Goal: Information Seeking & Learning: Learn about a topic

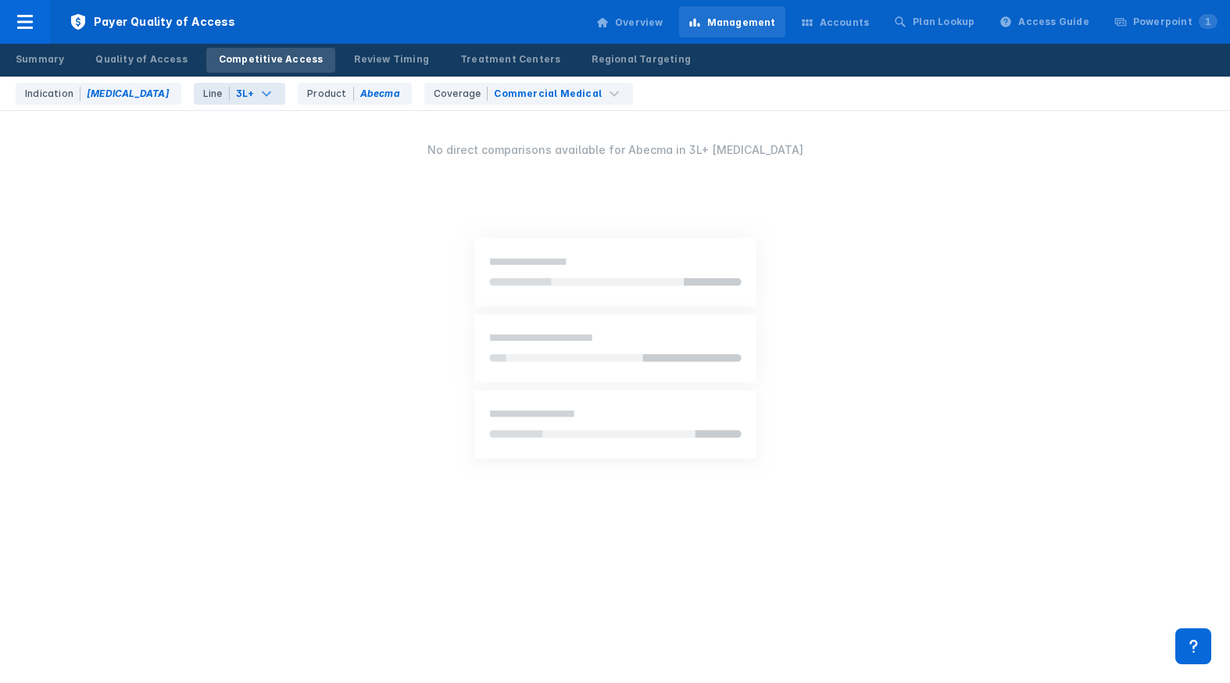
click at [277, 102] on div "Line 3L+" at bounding box center [239, 94] width 91 height 22
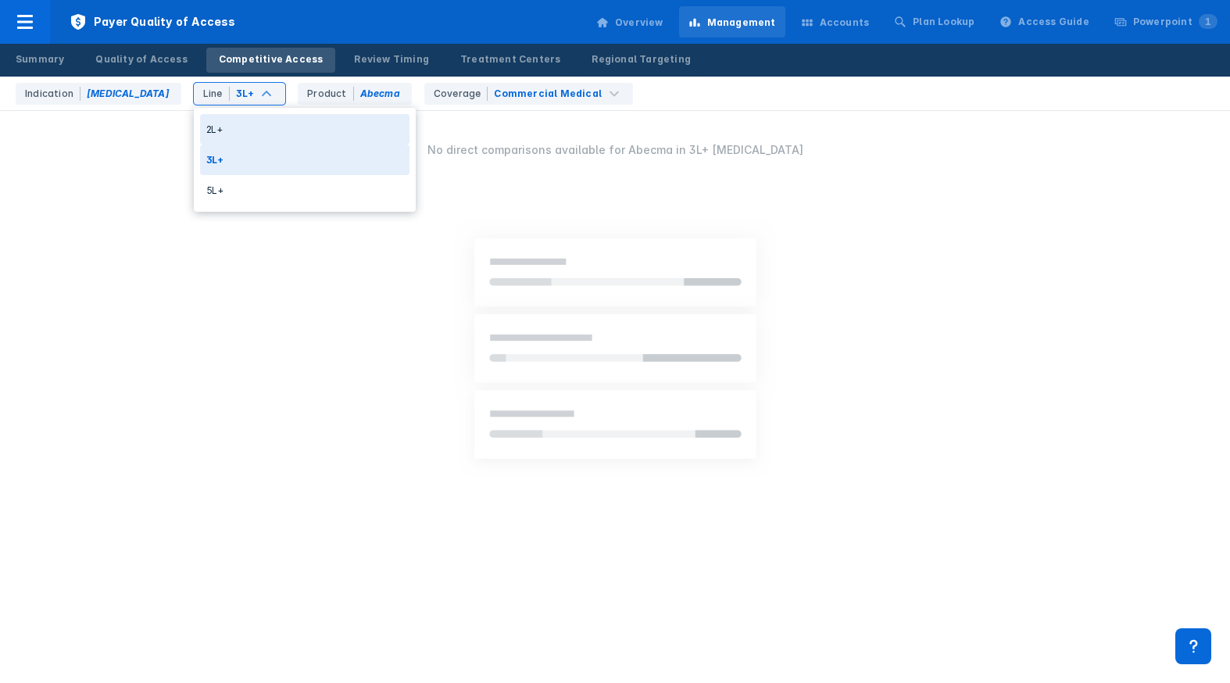
click at [269, 131] on div "2L+" at bounding box center [304, 129] width 209 height 30
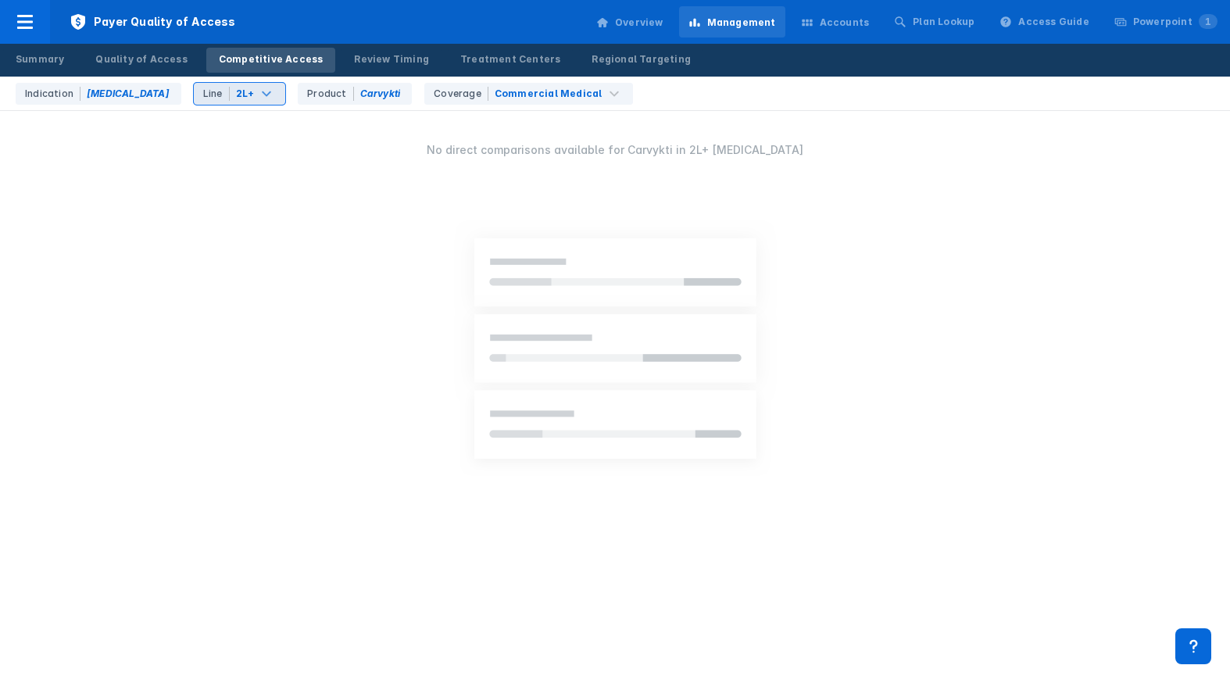
click at [234, 95] on div "2L+" at bounding box center [245, 94] width 22 height 14
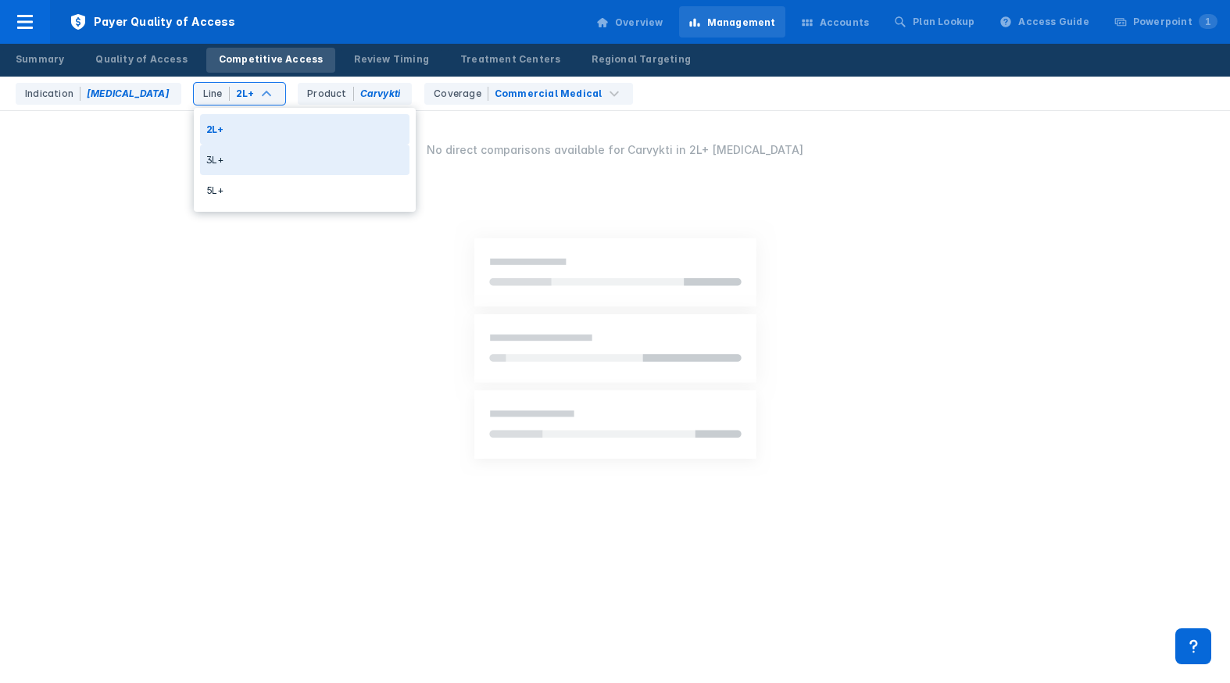
click at [233, 159] on div "3L+" at bounding box center [304, 160] width 209 height 30
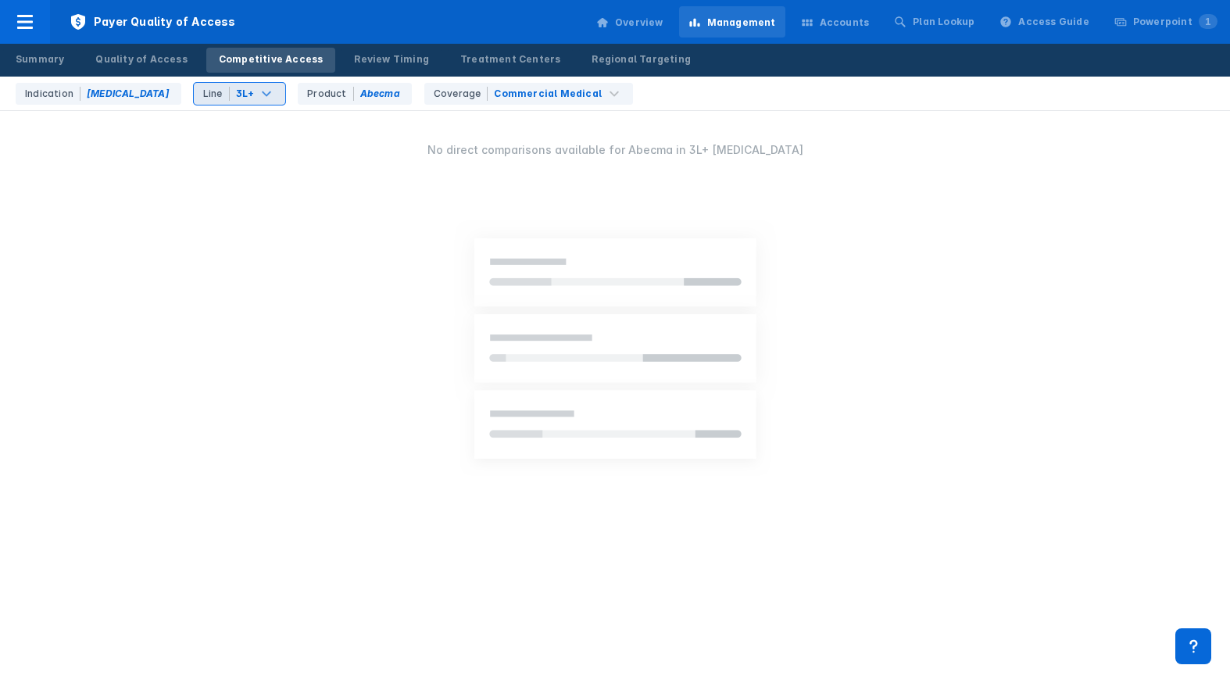
click at [249, 98] on div "3L+" at bounding box center [245, 94] width 19 height 14
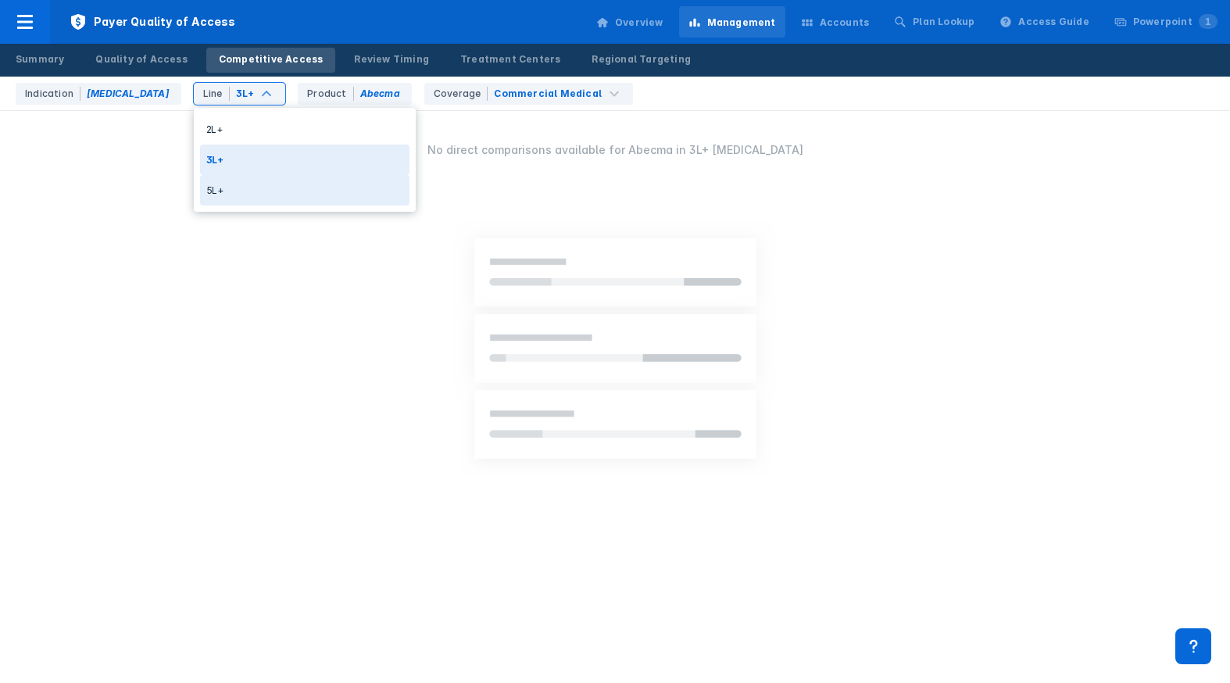
click at [253, 189] on div "5L+" at bounding box center [304, 190] width 209 height 30
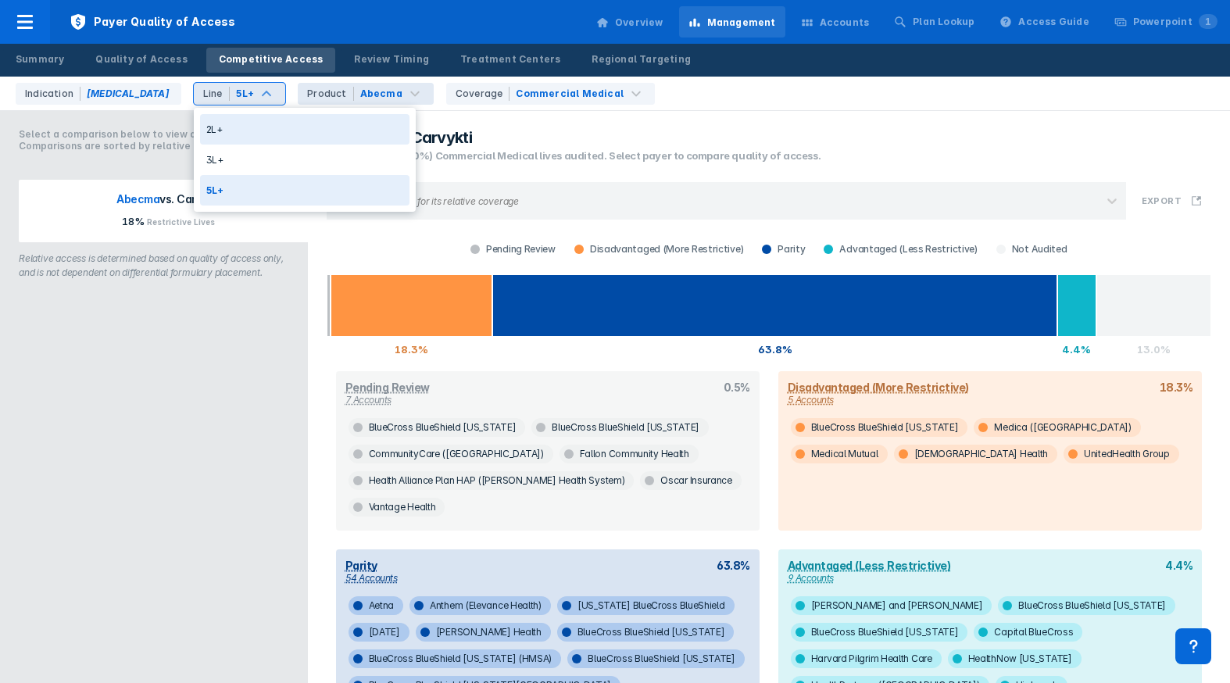
click at [254, 96] on div "5L+" at bounding box center [245, 94] width 22 height 14
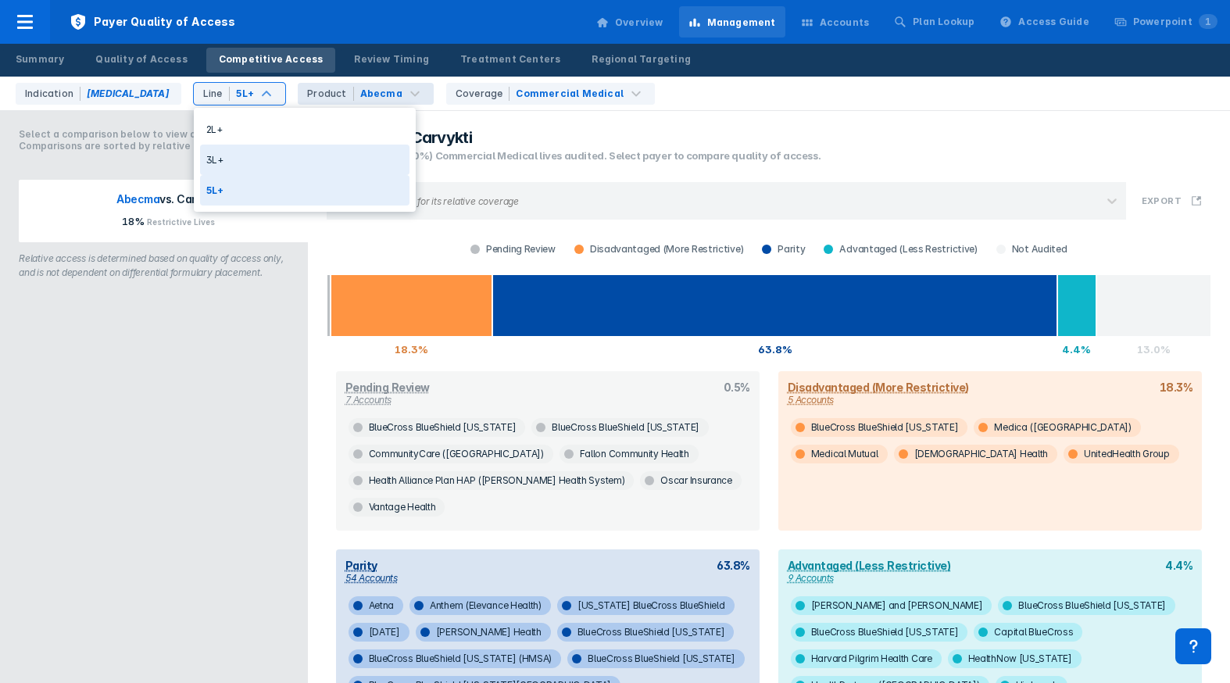
click at [250, 156] on div "3L+" at bounding box center [304, 160] width 209 height 30
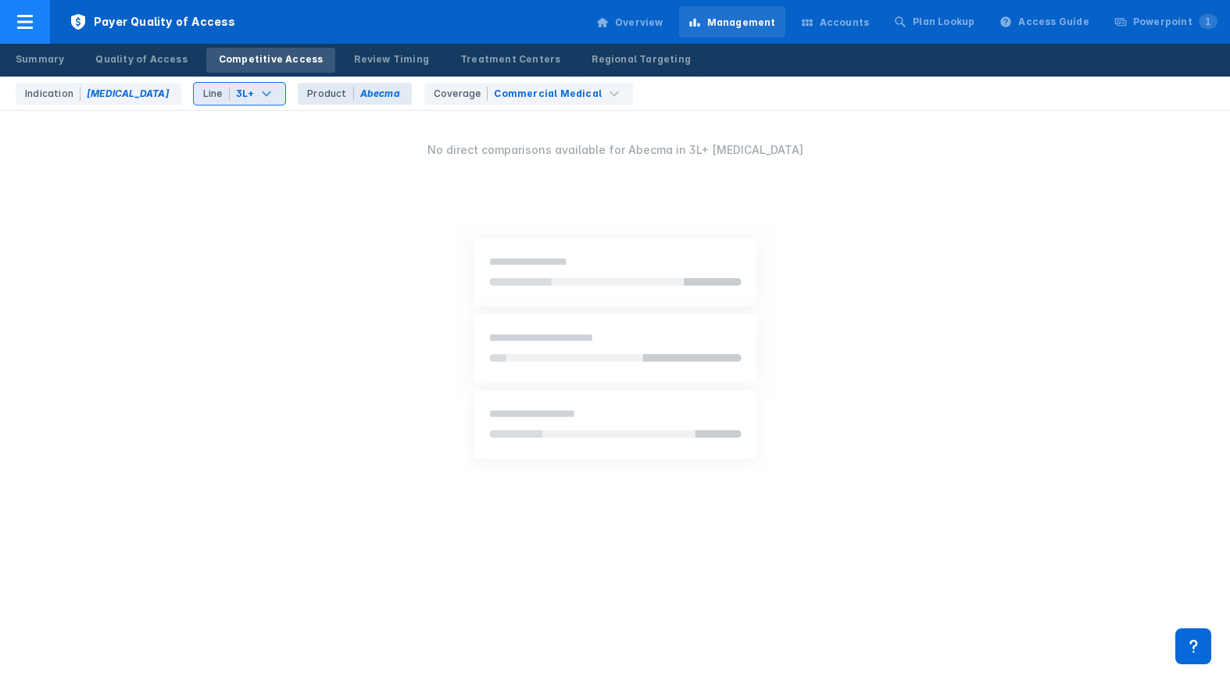
click at [28, 32] on div at bounding box center [25, 22] width 50 height 44
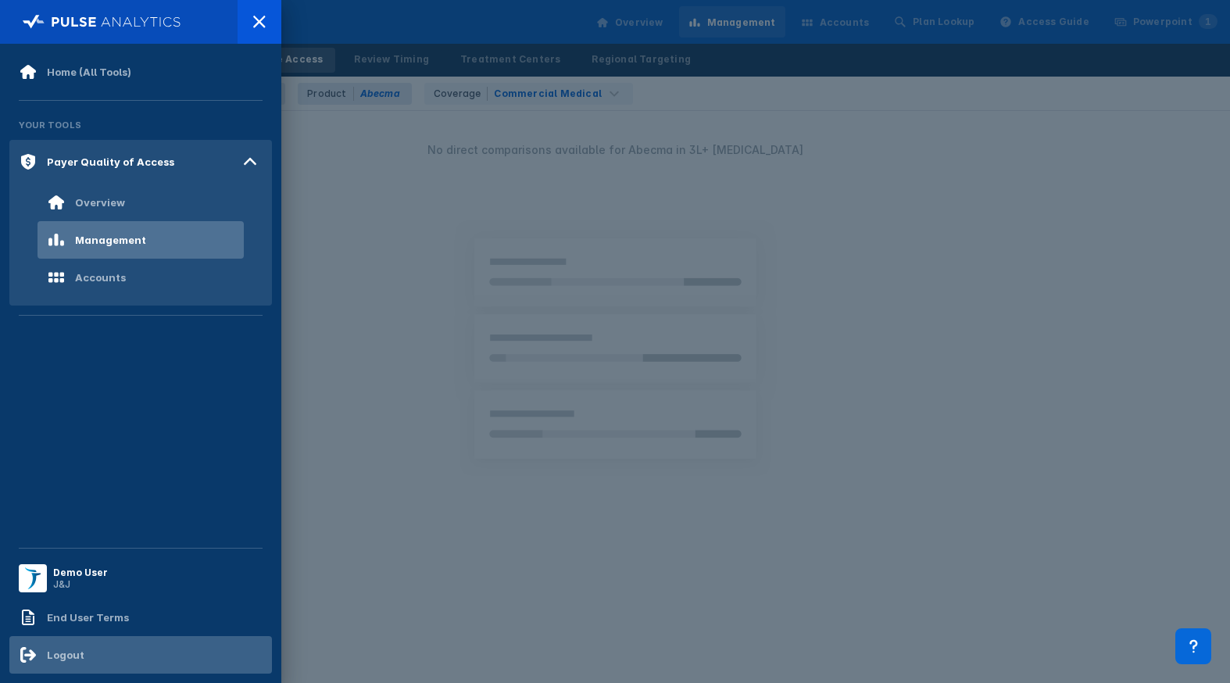
click at [77, 657] on div "Logout" at bounding box center [66, 655] width 38 height 13
